Goal: Contribute content

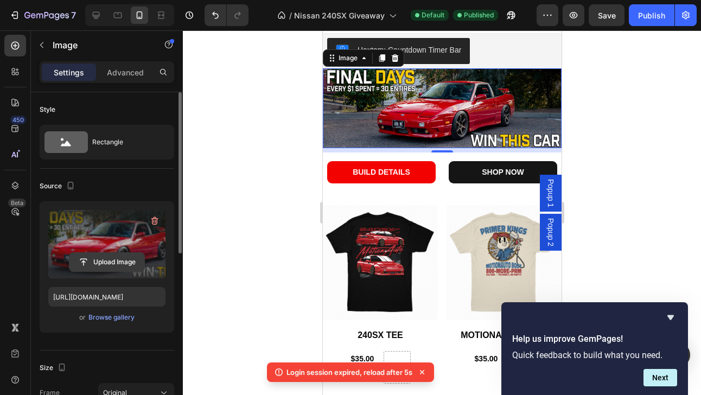
click at [104, 263] on input "file" at bounding box center [106, 262] width 75 height 18
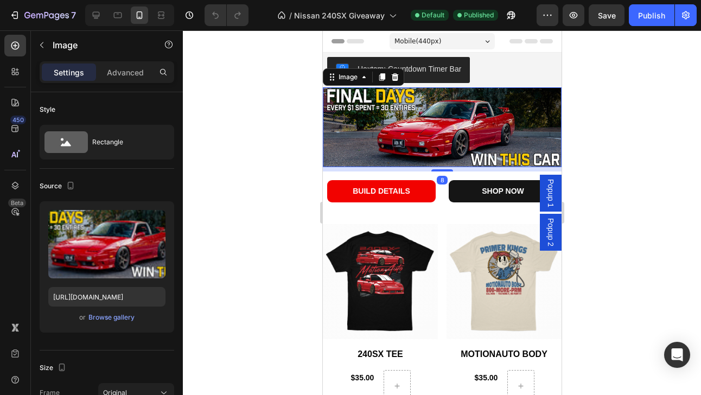
click at [424, 126] on img at bounding box center [441, 127] width 239 height 80
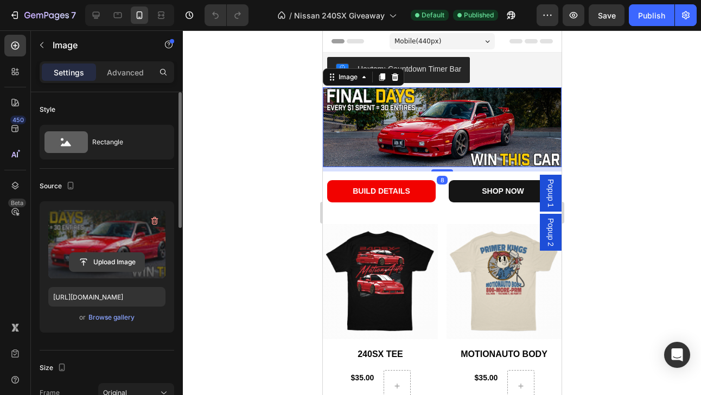
click at [110, 263] on input "file" at bounding box center [106, 262] width 75 height 18
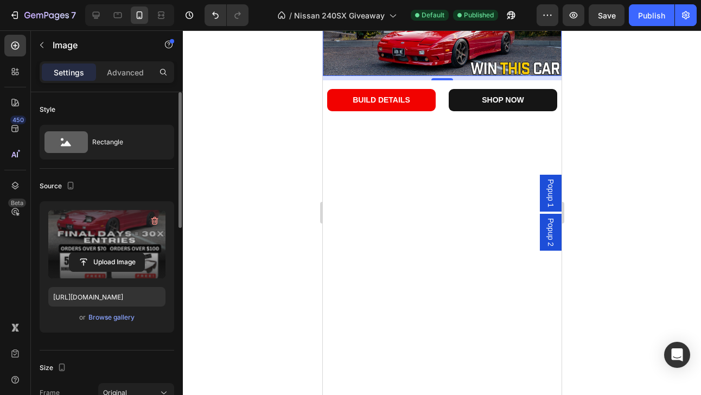
scroll to position [92, 0]
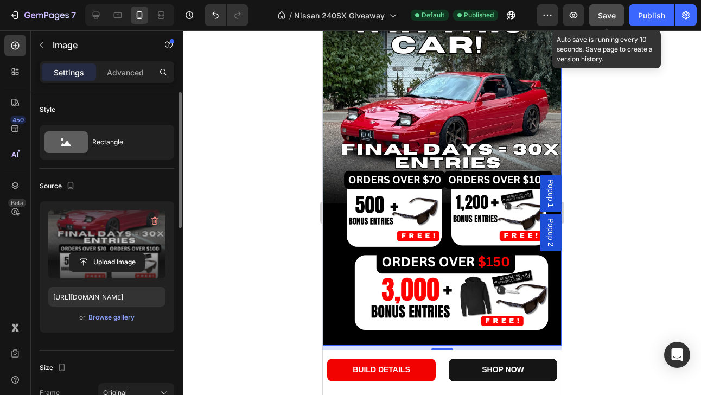
click at [618, 18] on button "Save" at bounding box center [607, 15] width 36 height 22
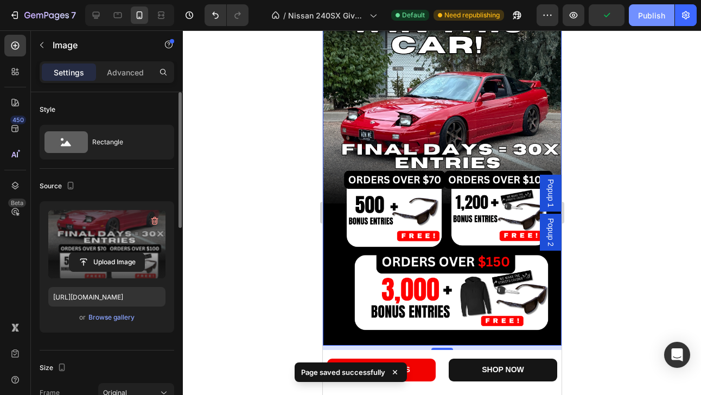
click at [664, 15] on div "Publish" at bounding box center [651, 15] width 27 height 11
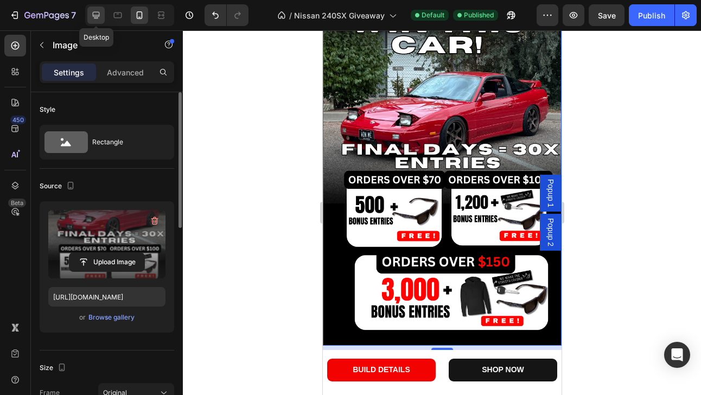
click at [98, 14] on icon at bounding box center [96, 15] width 11 height 11
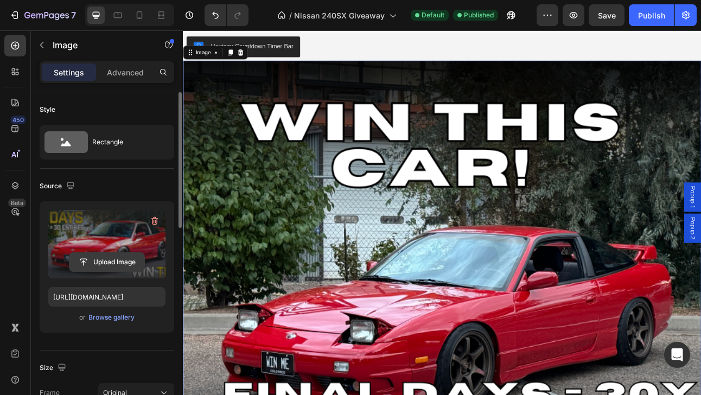
scroll to position [19, 0]
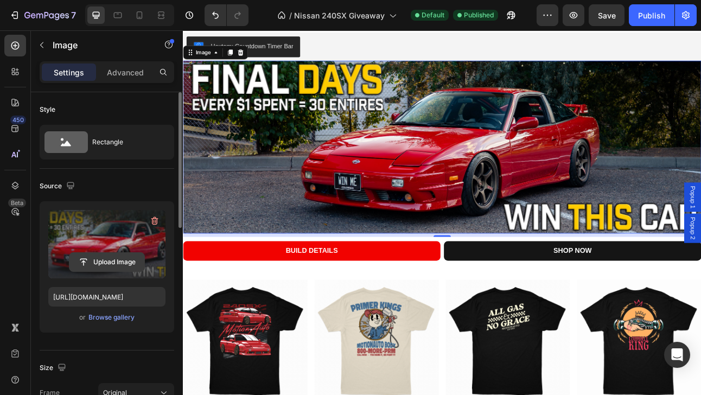
click at [111, 264] on input "file" at bounding box center [106, 262] width 75 height 18
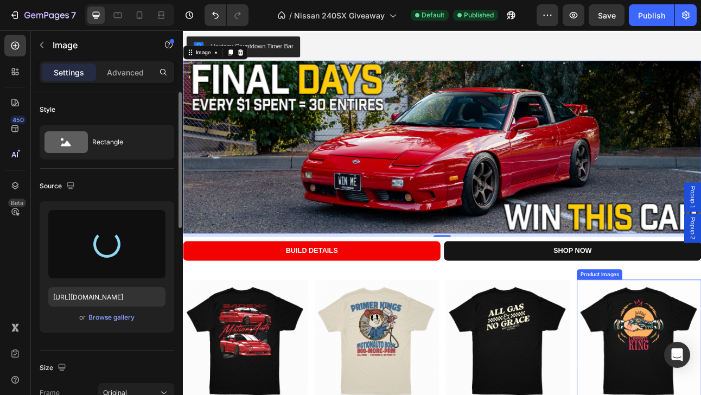
type input "https://cdn.shopify.com/s/files/1/2132/0831/files/gempages_548346617971868816-1…"
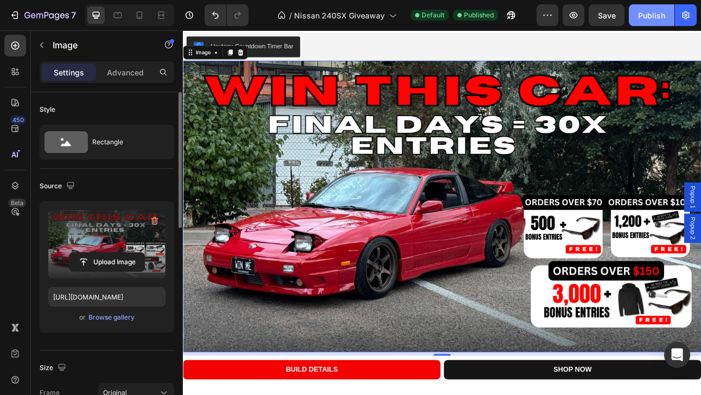
click at [644, 12] on div "Publish" at bounding box center [651, 15] width 27 height 11
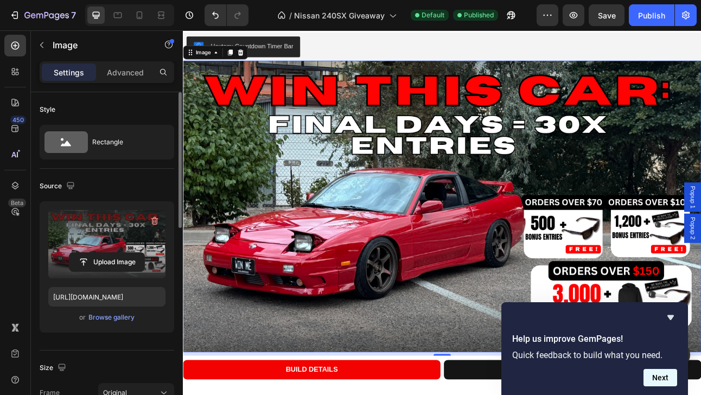
click at [661, 383] on button "Next" at bounding box center [661, 377] width 34 height 17
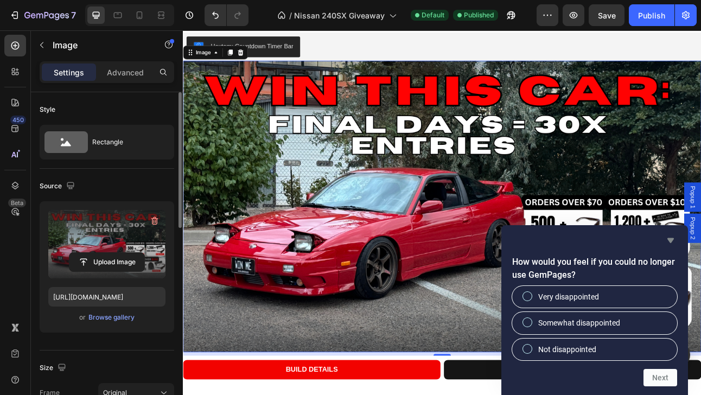
click at [668, 244] on icon "Hide survey" at bounding box center [670, 240] width 13 height 13
